Goal: Task Accomplishment & Management: Use online tool/utility

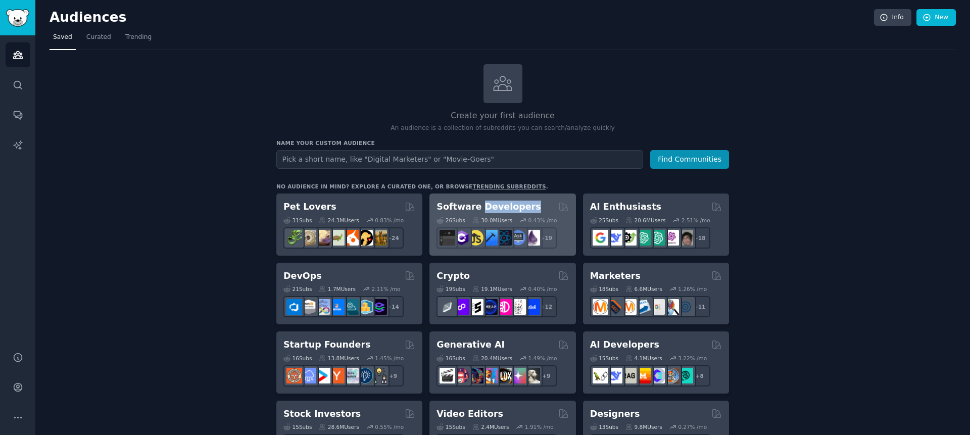
click at [482, 206] on h2 "Software Developers" at bounding box center [489, 207] width 104 height 13
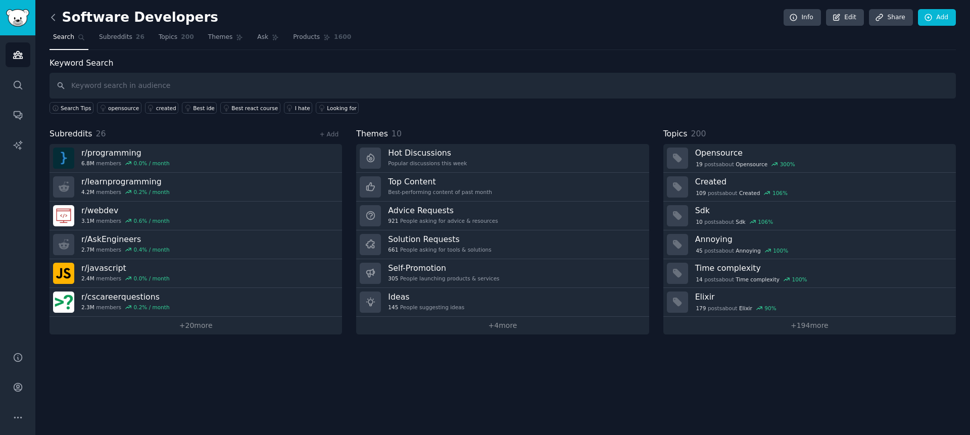
click at [56, 21] on icon at bounding box center [53, 17] width 11 height 11
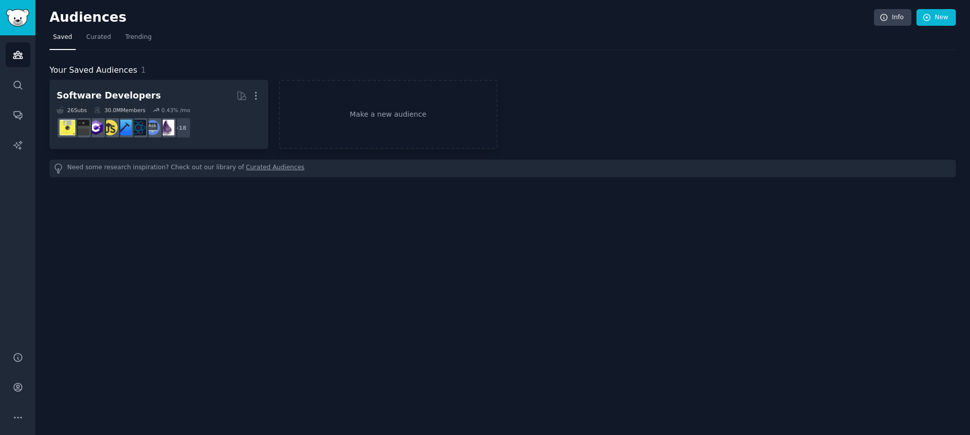
click at [56, 21] on h2 "Audiences" at bounding box center [462, 18] width 825 height 16
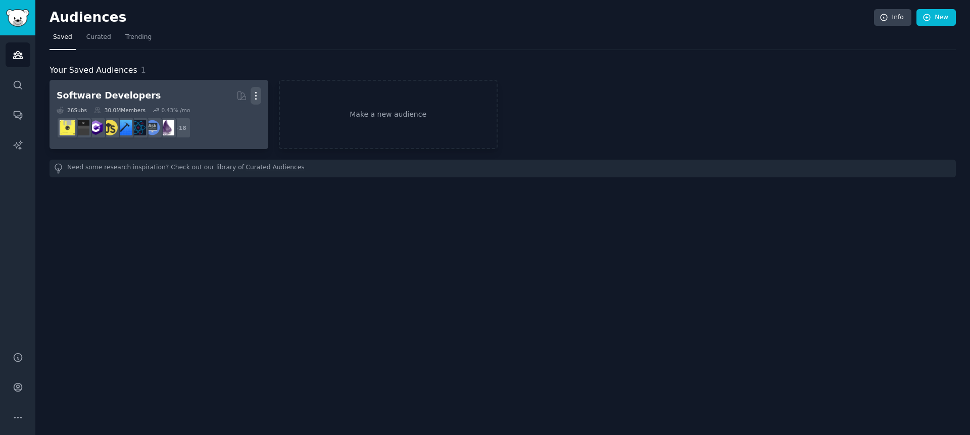
click at [258, 100] on icon "button" at bounding box center [256, 95] width 11 height 11
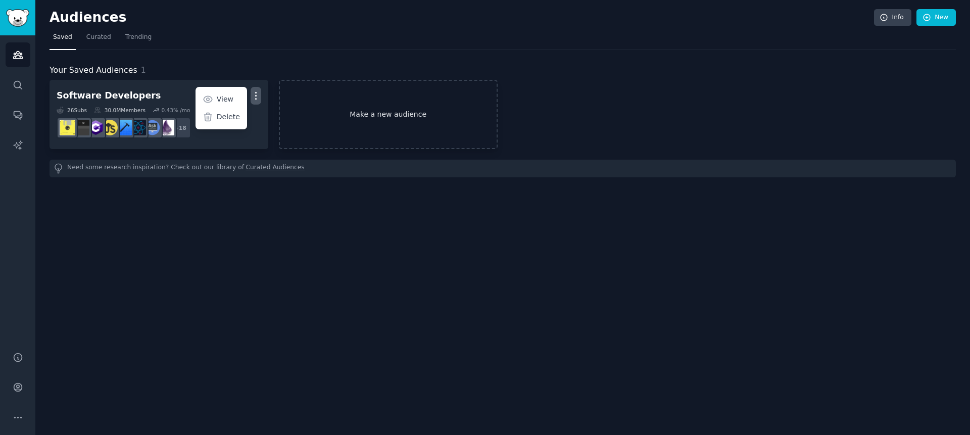
click at [390, 131] on link "Make a new audience" at bounding box center [388, 114] width 219 height 69
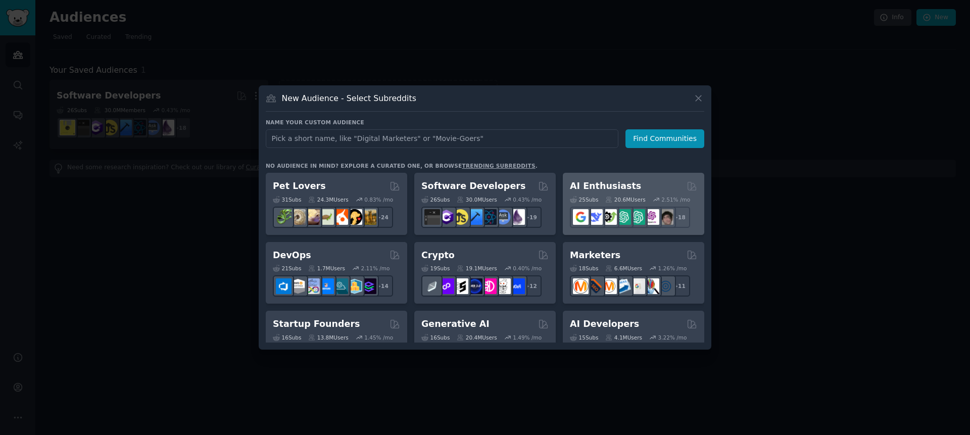
click at [614, 184] on h2 "AI Enthusiasts" at bounding box center [605, 186] width 71 height 13
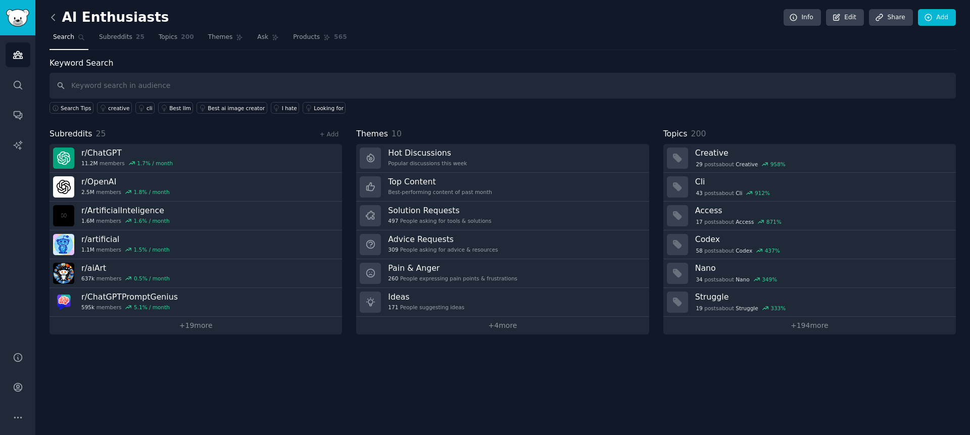
click at [52, 13] on icon at bounding box center [53, 17] width 11 height 11
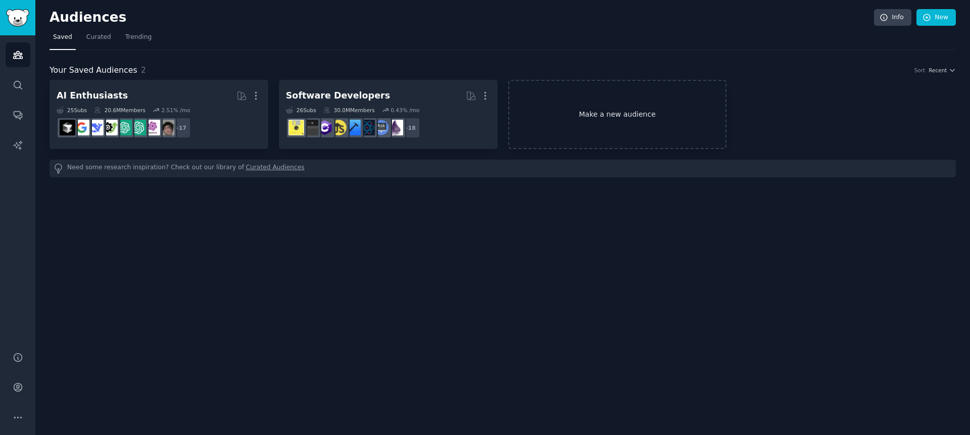
click at [616, 101] on link "Make a new audience" at bounding box center [617, 114] width 219 height 69
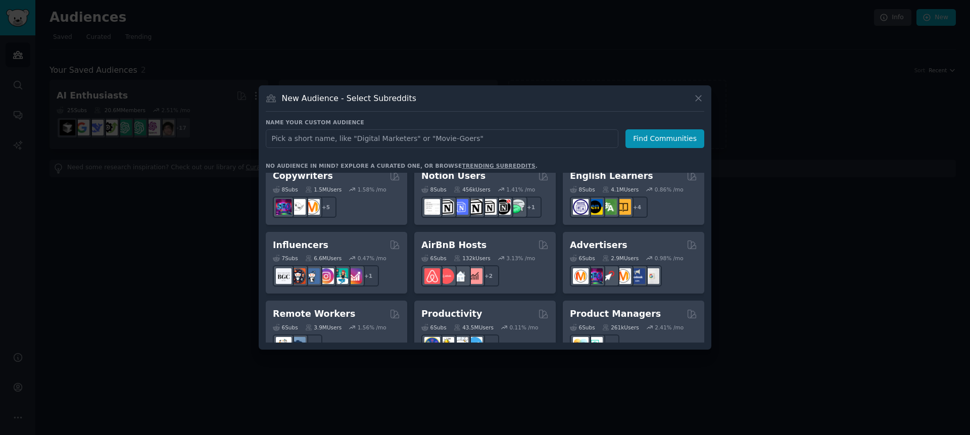
scroll to position [642, 0]
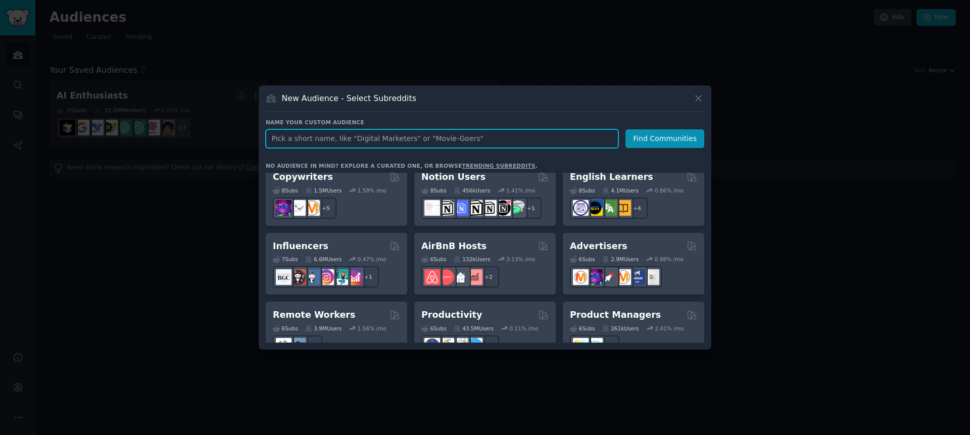
click at [402, 136] on input "text" at bounding box center [442, 138] width 353 height 19
type input "i"
type input "digital"
click button "Find Communities" at bounding box center [665, 138] width 79 height 19
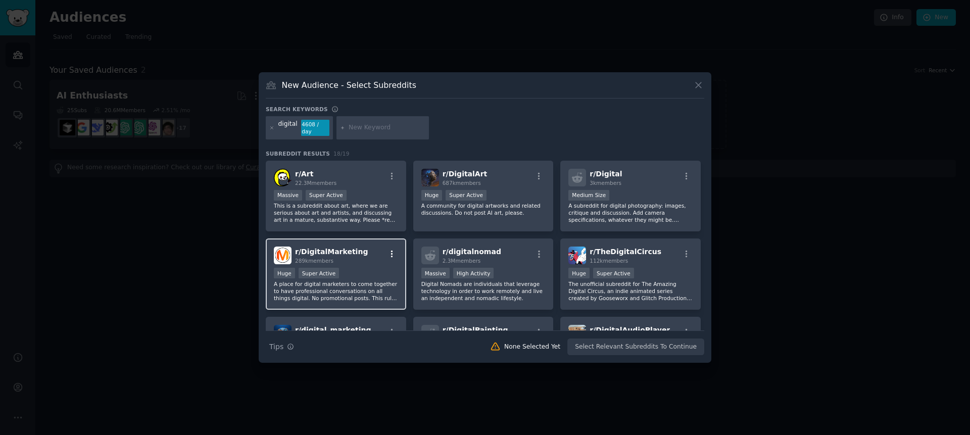
click at [388, 254] on icon "button" at bounding box center [392, 254] width 9 height 9
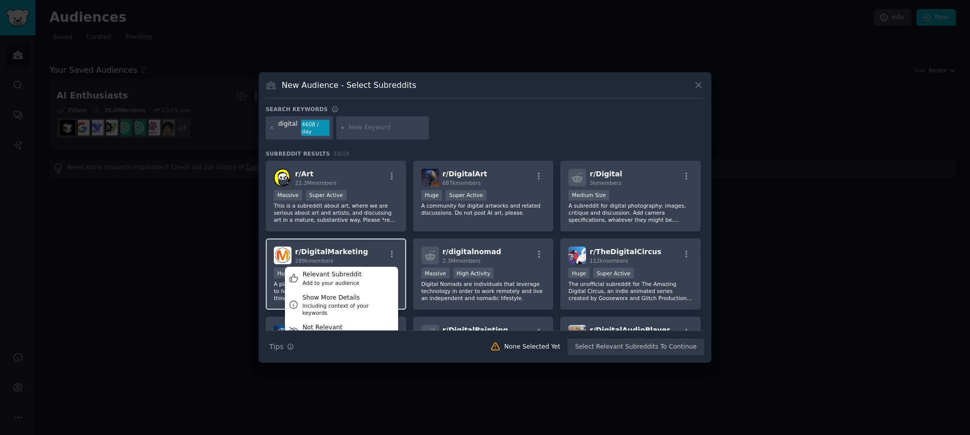
click at [365, 257] on div "r/ DigitalMarketing 289k members Relevant Subreddit Add to your audience Show M…" at bounding box center [336, 256] width 124 height 18
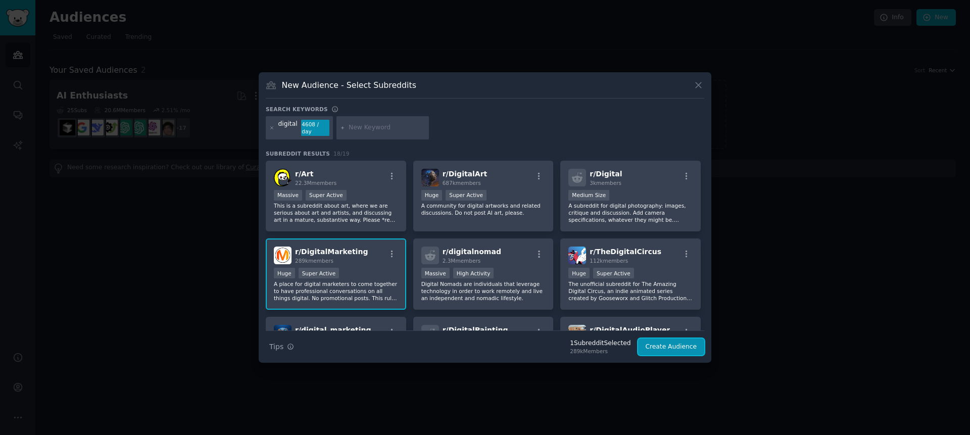
click at [659, 345] on button "Create Audience" at bounding box center [671, 347] width 67 height 17
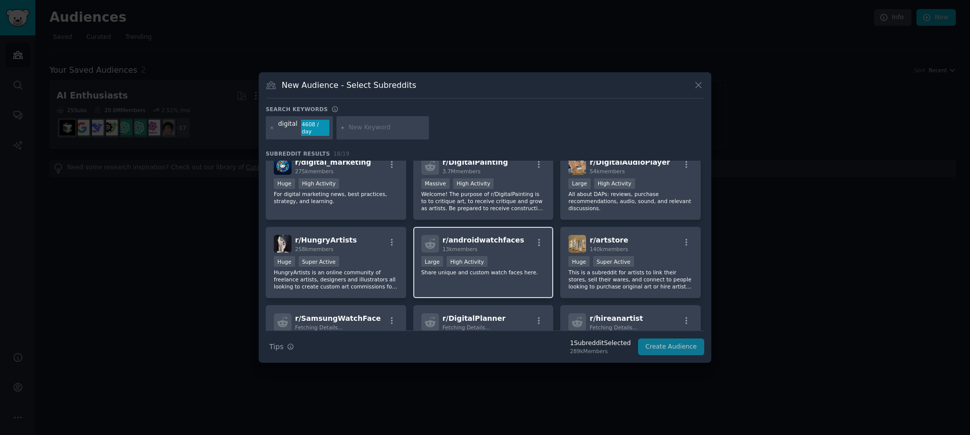
scroll to position [168, 0]
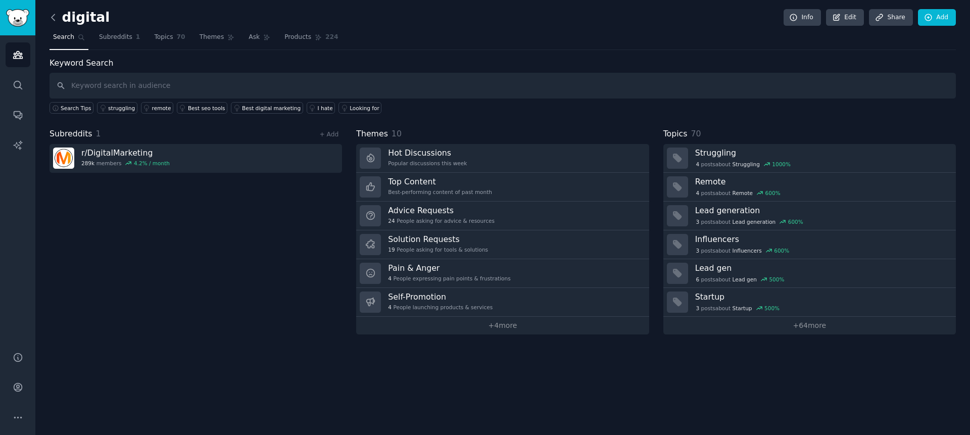
click at [55, 18] on icon at bounding box center [53, 17] width 11 height 11
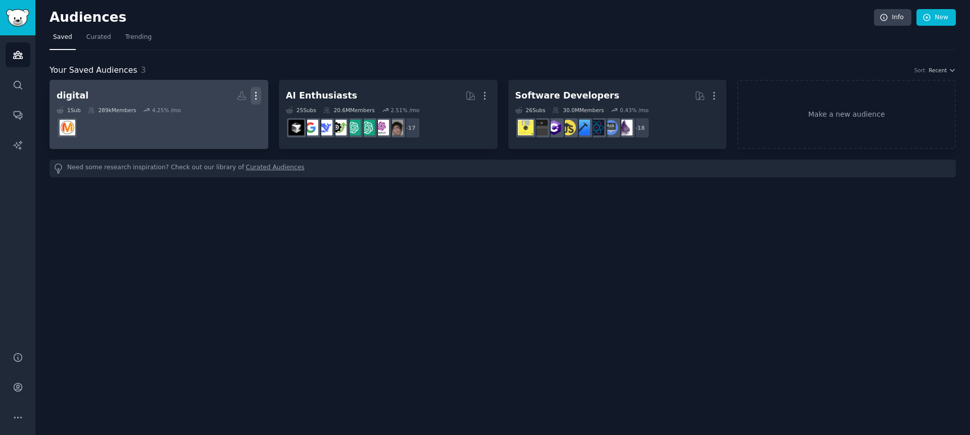
click at [253, 96] on icon "button" at bounding box center [256, 95] width 11 height 11
click at [104, 91] on h2 "digital Custom Audience More View Delete" at bounding box center [159, 96] width 205 height 18
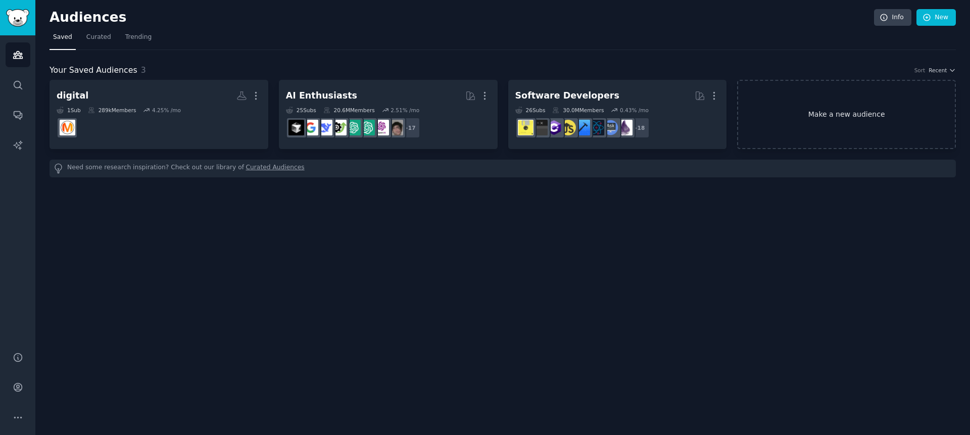
click at [835, 109] on link "Make a new audience" at bounding box center [846, 114] width 219 height 69
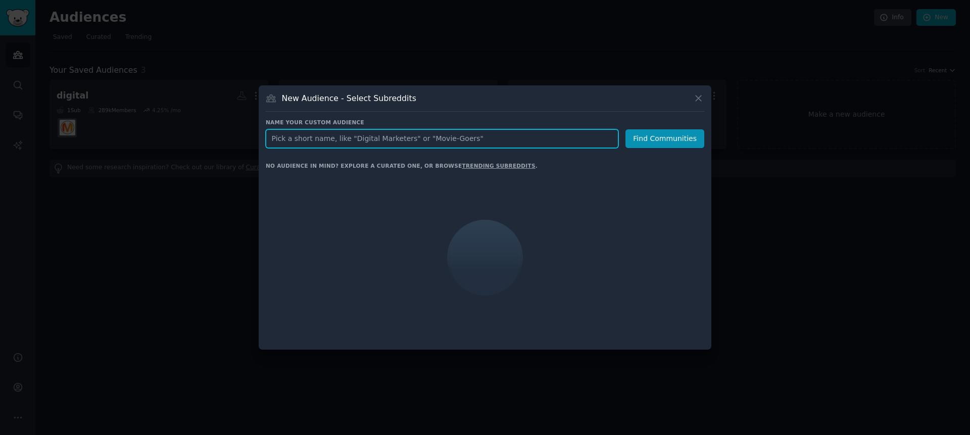
click at [474, 137] on input "text" at bounding box center [442, 138] width 353 height 19
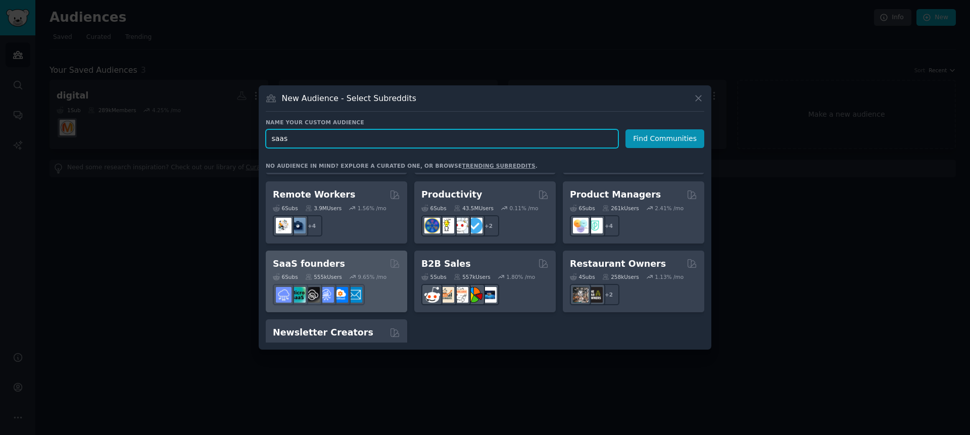
scroll to position [770, 0]
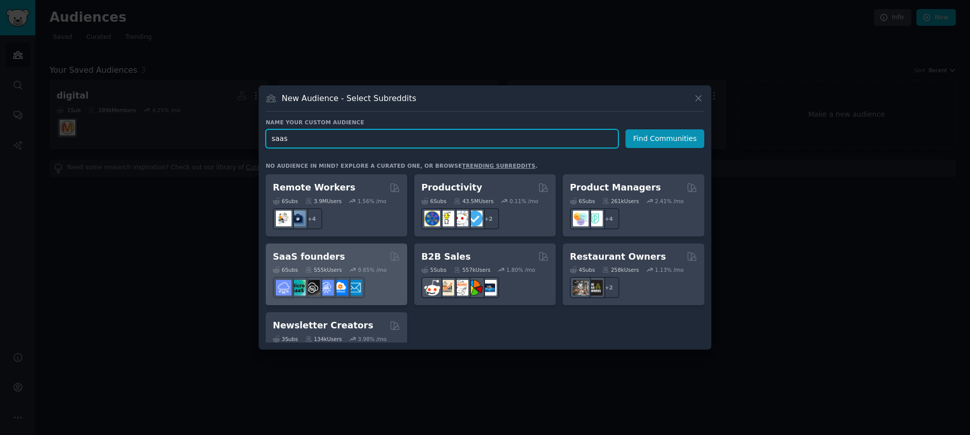
type input "saas"
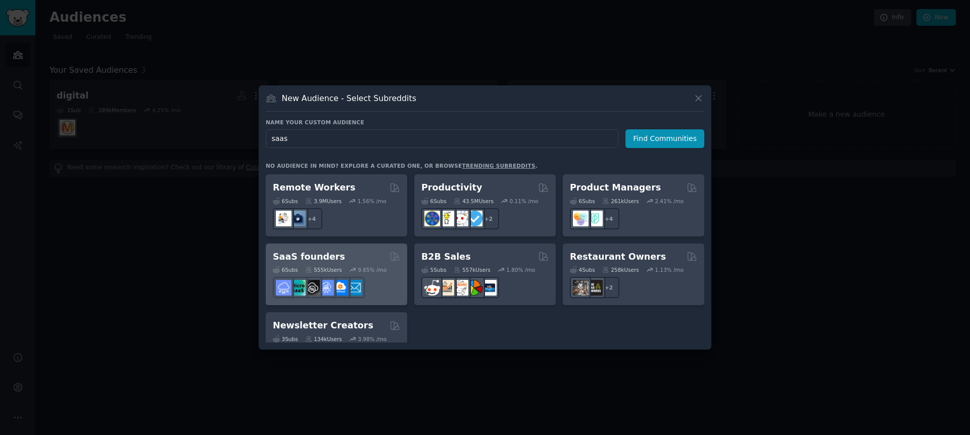
click at [375, 251] on div "SaaS founders" at bounding box center [336, 257] width 127 height 13
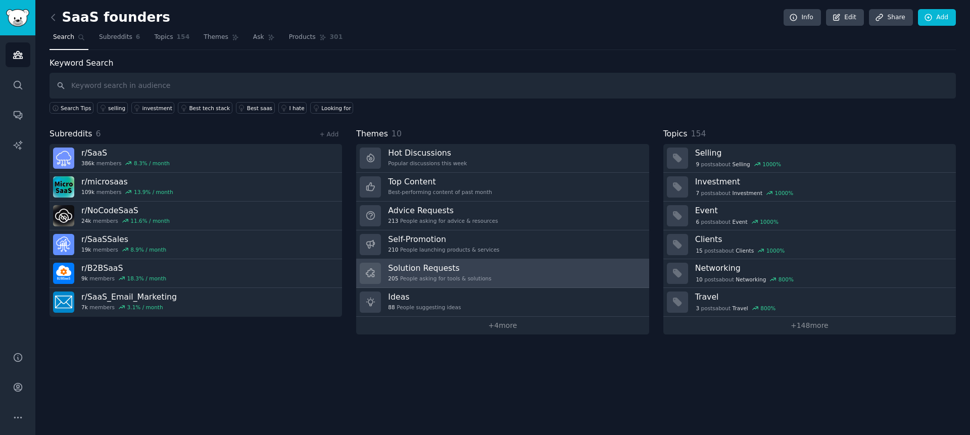
click at [489, 286] on link "Solution Requests 205 People asking for tools & solutions" at bounding box center [502, 273] width 293 height 29
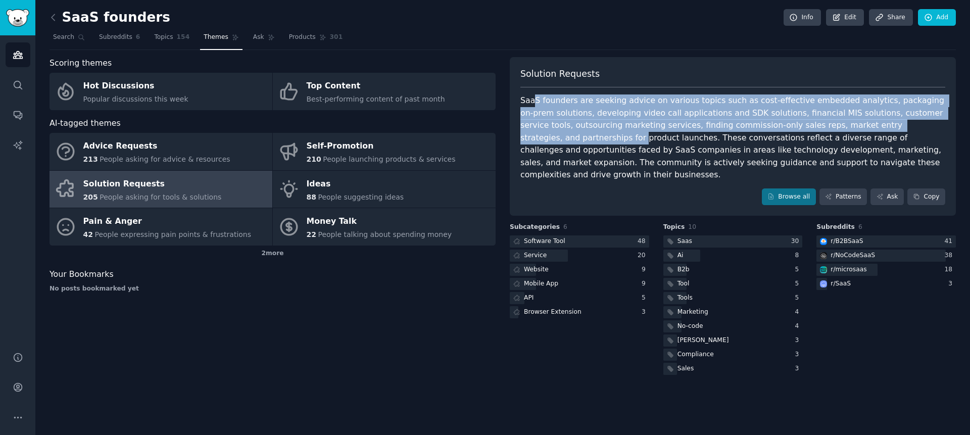
drag, startPoint x: 537, startPoint y: 102, endPoint x: 937, endPoint y: 121, distance: 400.2
click at [937, 121] on div "SaaS founders are seeking advice on various topics such as cost-effective embed…" at bounding box center [733, 138] width 425 height 87
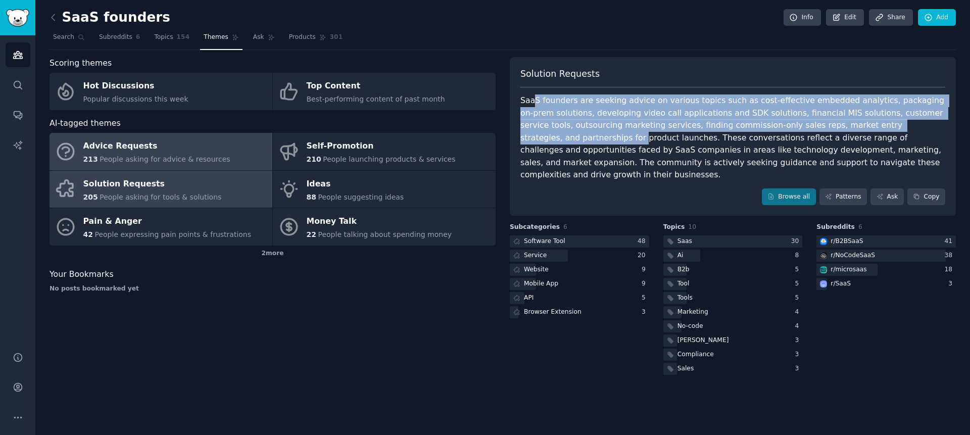
click at [221, 157] on link "Advice Requests 213 People asking for advice & resources" at bounding box center [161, 151] width 223 height 37
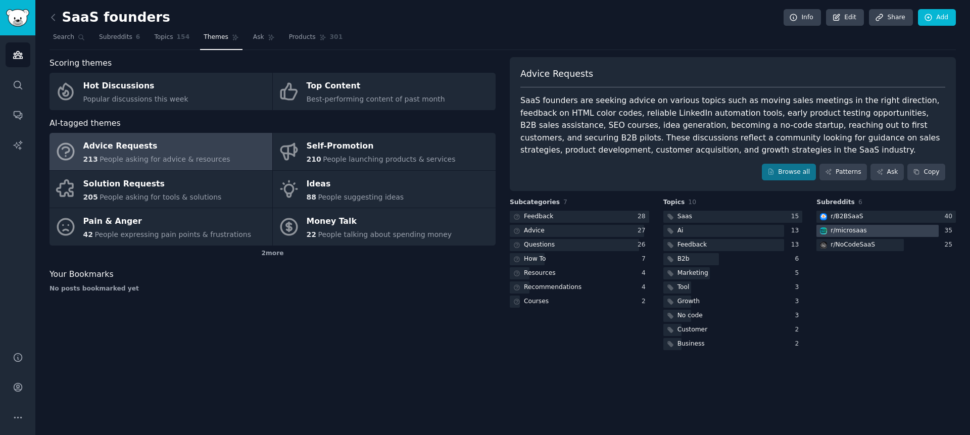
click at [856, 232] on div "r/ microsaas" at bounding box center [849, 230] width 36 height 9
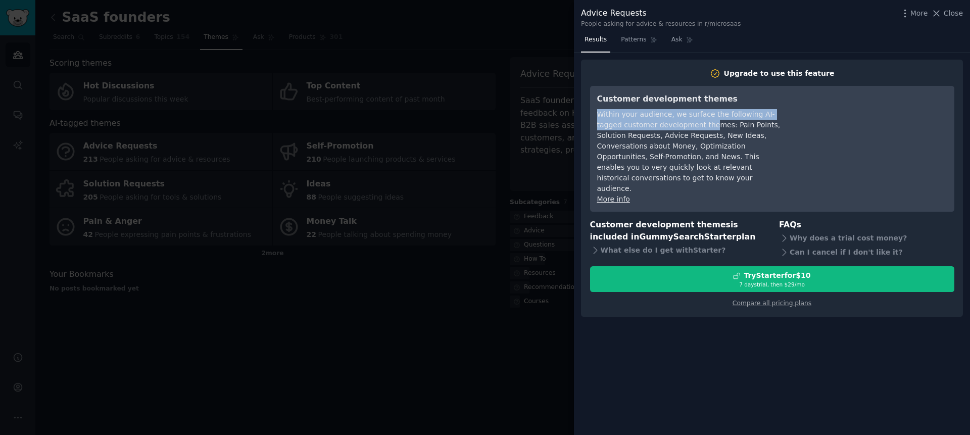
drag, startPoint x: 592, startPoint y: 115, endPoint x: 710, endPoint y: 122, distance: 117.5
click at [710, 122] on div "Customer development themes Within your audience, we surface the following AI-t…" at bounding box center [772, 149] width 364 height 126
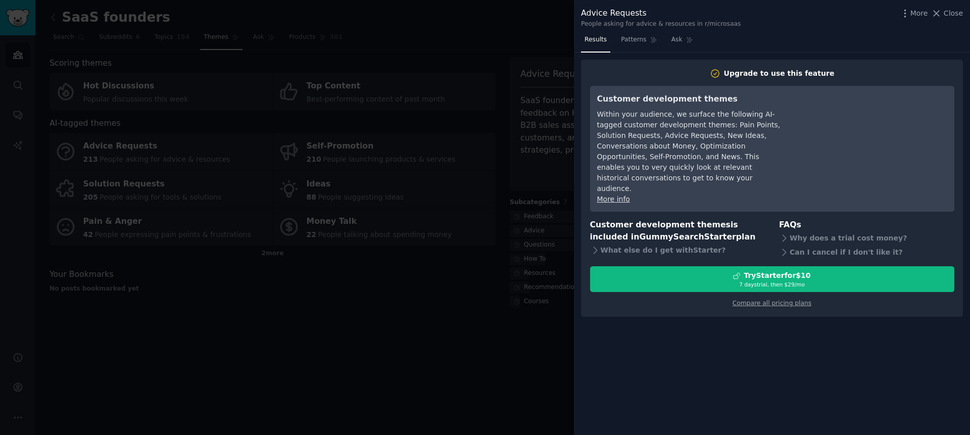
click at [520, 296] on div at bounding box center [485, 217] width 970 height 435
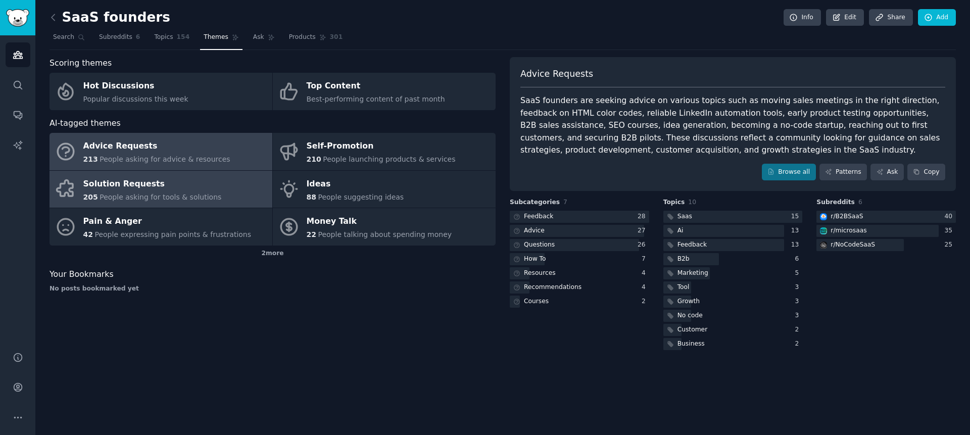
click at [168, 197] on span "People asking for tools & solutions" at bounding box center [161, 197] width 122 height 8
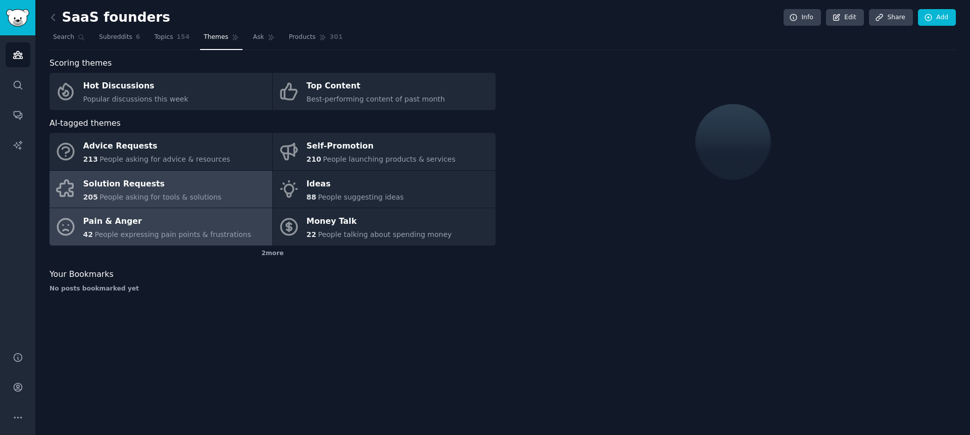
click at [152, 222] on div "Pain & Anger" at bounding box center [167, 222] width 168 height 16
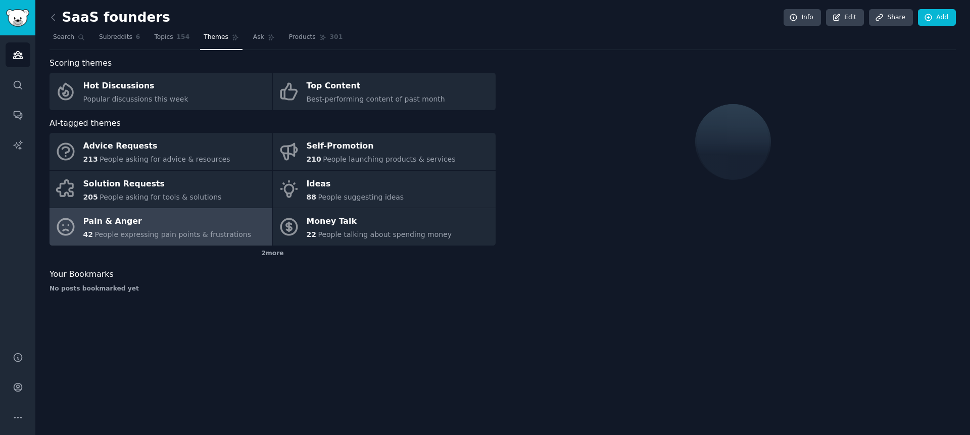
click at [59, 21] on link at bounding box center [56, 18] width 13 height 16
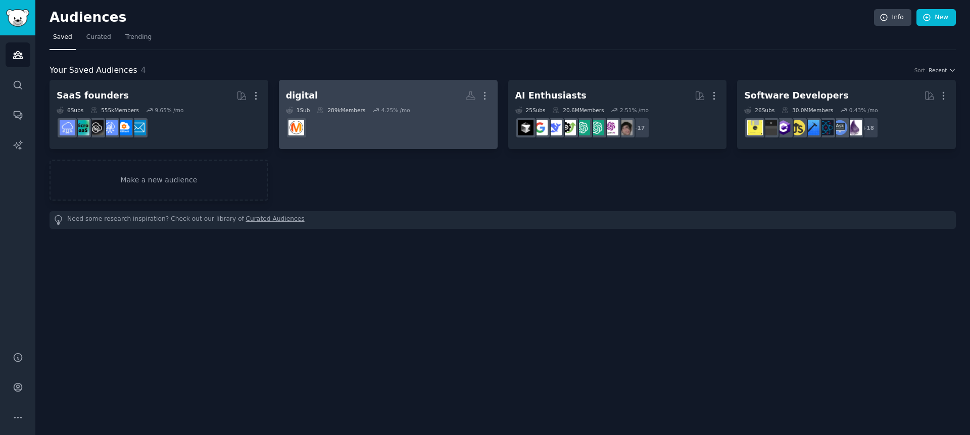
click at [332, 137] on dd "r/DigitalMarketing" at bounding box center [388, 128] width 205 height 28
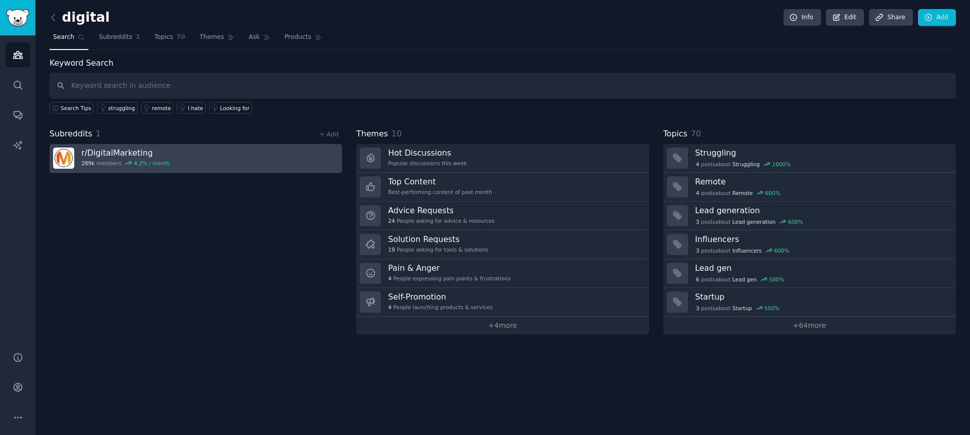
click at [212, 162] on link "r/ DigitalMarketing 289k members 4.2 % / month" at bounding box center [196, 158] width 293 height 29
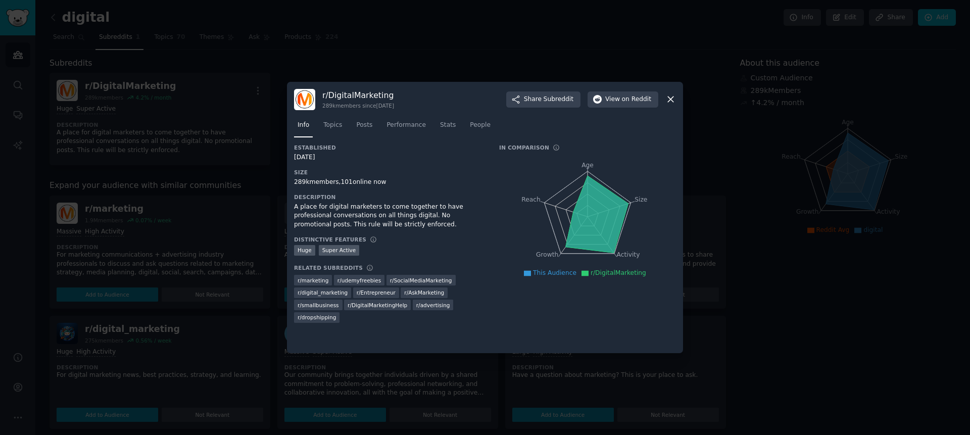
click at [738, 128] on div at bounding box center [485, 217] width 970 height 435
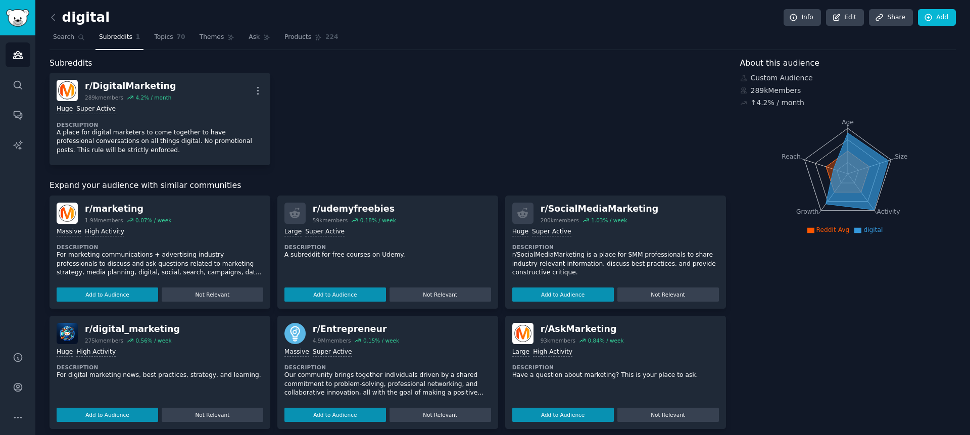
scroll to position [249, 0]
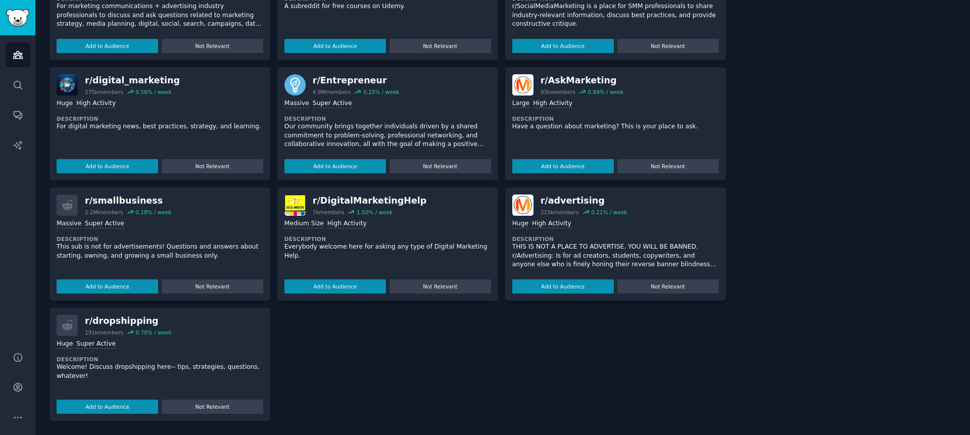
click at [212, 205] on div "r/ smallbusiness 2.2M members 0.18 % / week" at bounding box center [160, 205] width 207 height 21
click at [124, 198] on div "r/ smallbusiness" at bounding box center [128, 201] width 86 height 13
drag, startPoint x: 67, startPoint y: 249, endPoint x: 207, endPoint y: 246, distance: 140.0
click at [207, 246] on p "This sub is not for advertisements! Questions and answers about starting, ownin…" at bounding box center [160, 252] width 207 height 18
click at [151, 244] on p "This sub is not for advertisements! Questions and answers about starting, ownin…" at bounding box center [160, 252] width 207 height 18
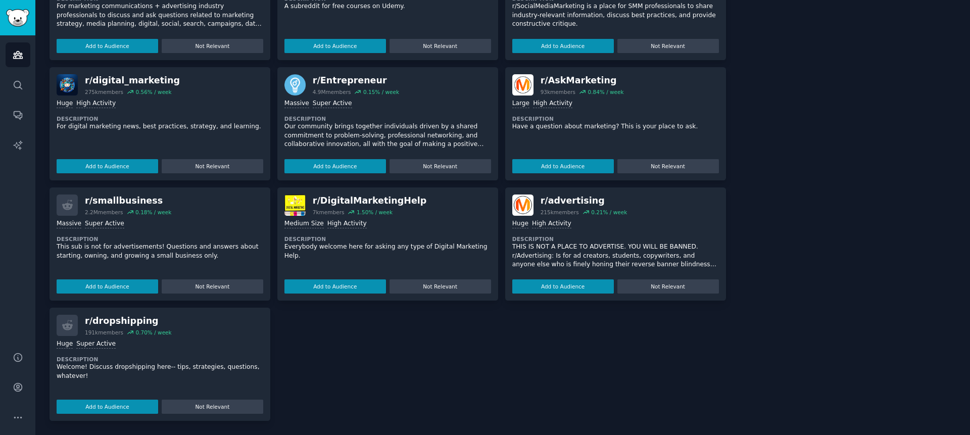
click at [129, 203] on div "r/ smallbusiness" at bounding box center [128, 201] width 86 height 13
drag, startPoint x: 83, startPoint y: 201, endPoint x: 204, endPoint y: 205, distance: 120.3
click at [204, 205] on div "r/ smallbusiness 2.2M members 0.18 % / week" at bounding box center [160, 205] width 207 height 21
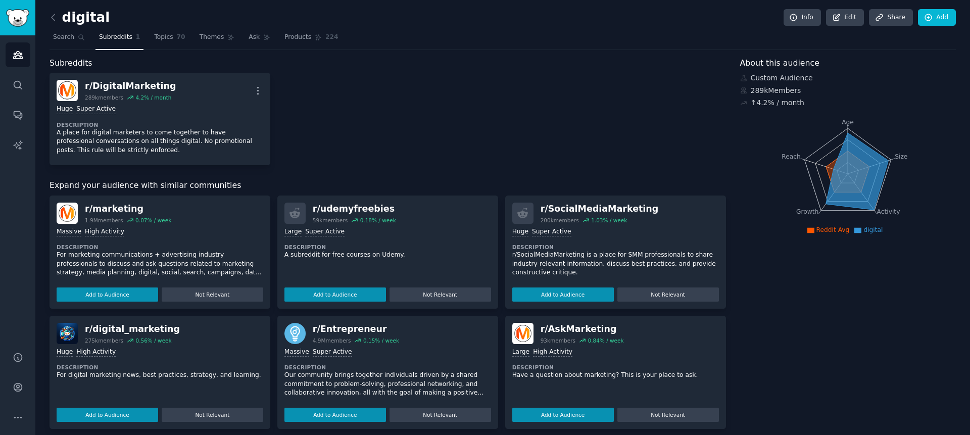
click at [59, 18] on link at bounding box center [56, 18] width 13 height 16
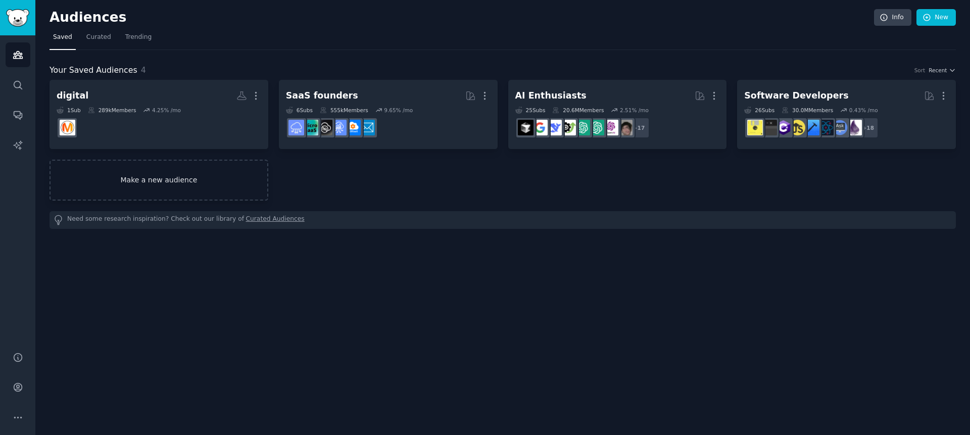
click at [156, 176] on link "Make a new audience" at bounding box center [159, 180] width 219 height 41
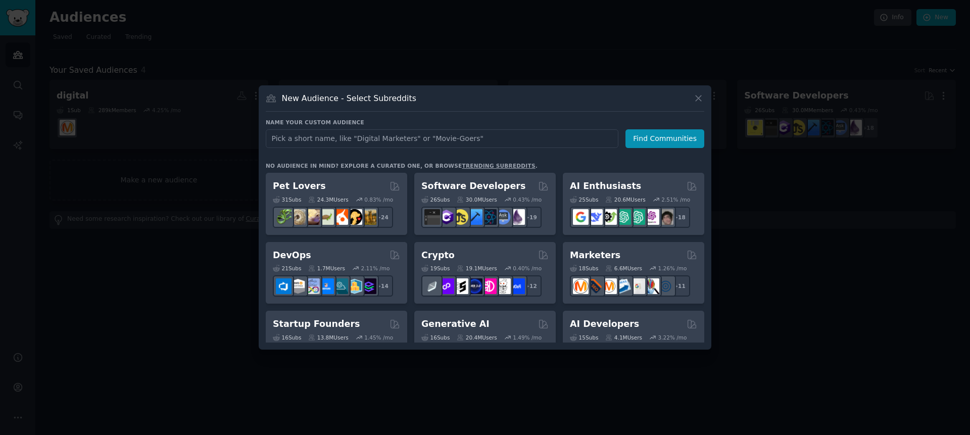
click at [471, 167] on link "trending subreddits" at bounding box center [498, 166] width 73 height 6
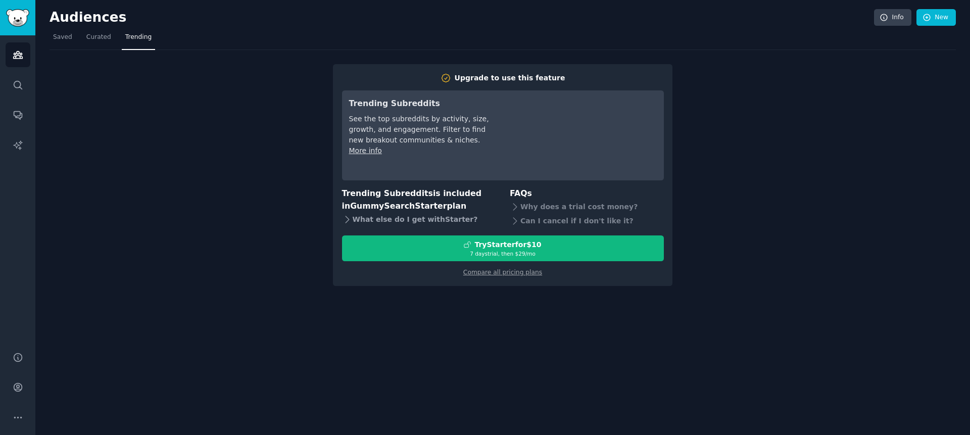
click at [351, 216] on icon at bounding box center [347, 219] width 11 height 11
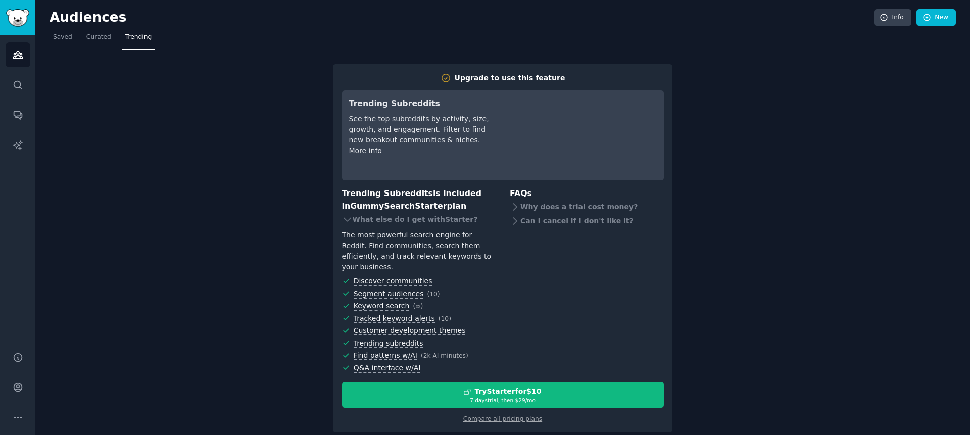
click at [736, 121] on div "Upgrade to use this feature Trending Subreddits See the top subreddits by activ…" at bounding box center [503, 241] width 907 height 383
click at [61, 39] on span "Saved" at bounding box center [62, 37] width 19 height 9
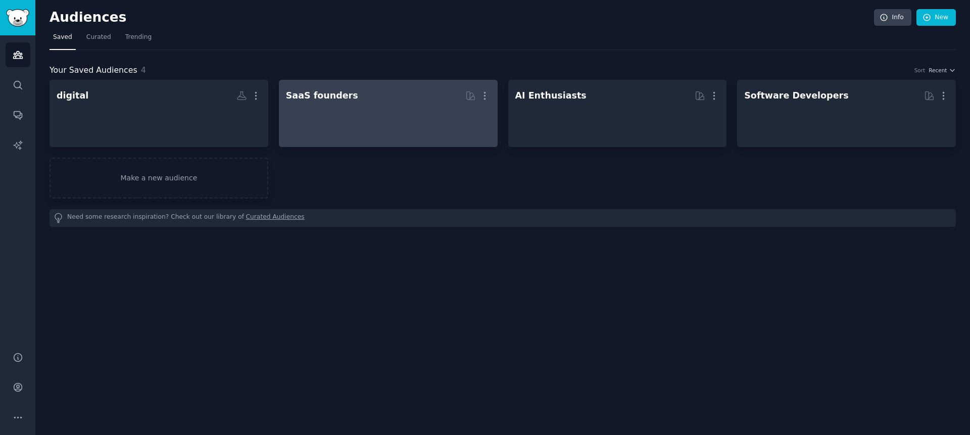
click at [326, 113] on div at bounding box center [388, 122] width 205 height 35
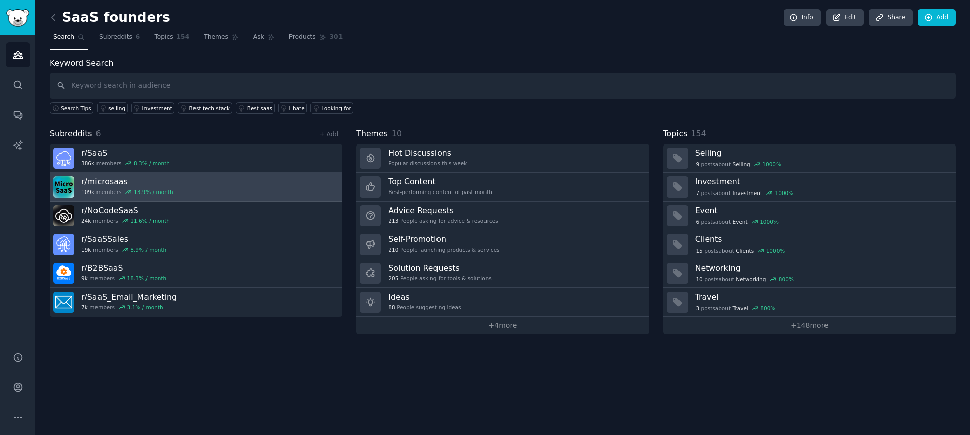
click at [205, 186] on link "r/ microsaas 109k members 13.9 % / month" at bounding box center [196, 187] width 293 height 29
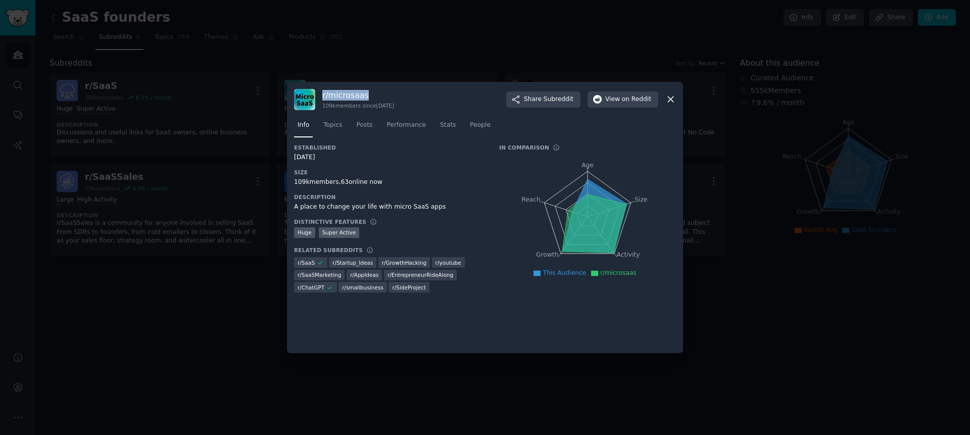
drag, startPoint x: 387, startPoint y: 92, endPoint x: 319, endPoint y: 95, distance: 68.3
click at [319, 95] on div "r/ microsaas 109k members since [DATE] Share Subreddit View on Reddit" at bounding box center [485, 99] width 382 height 21
